Goal: Check status: Check status

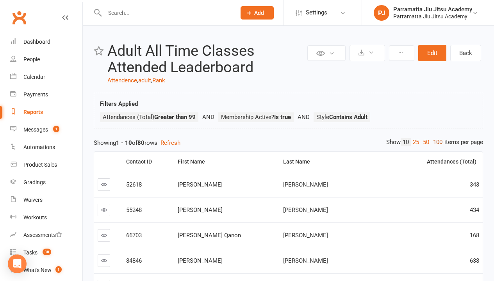
click at [436, 142] on link "100" at bounding box center [437, 142] width 13 height 8
